Goal: Register for event/course

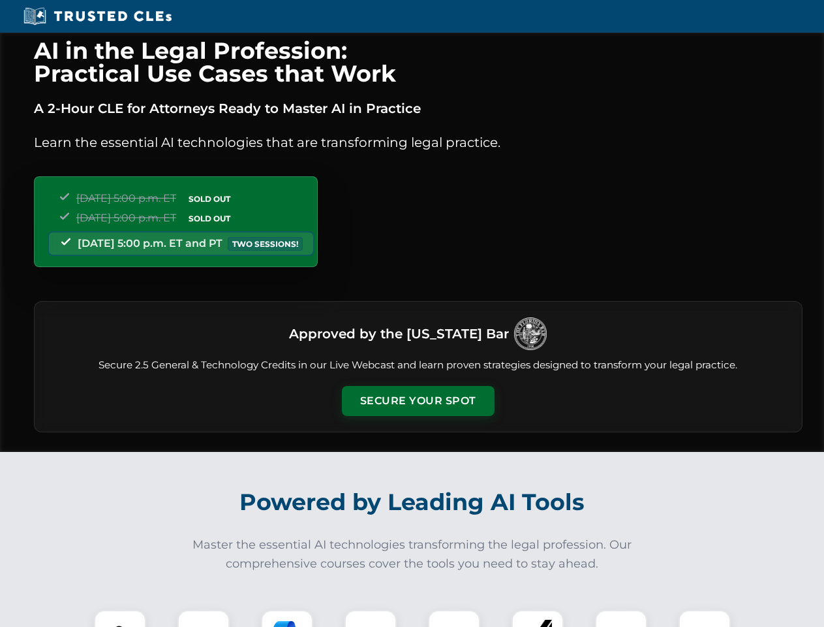
click at [418, 401] on button "Secure Your Spot" at bounding box center [418, 401] width 153 height 30
click at [120, 618] on img at bounding box center [120, 636] width 38 height 38
click at [204, 618] on div at bounding box center [204, 636] width 52 height 52
